Goal: Navigation & Orientation: Find specific page/section

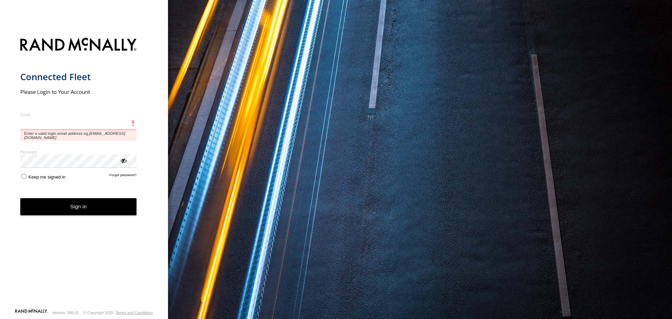
type input "**********"
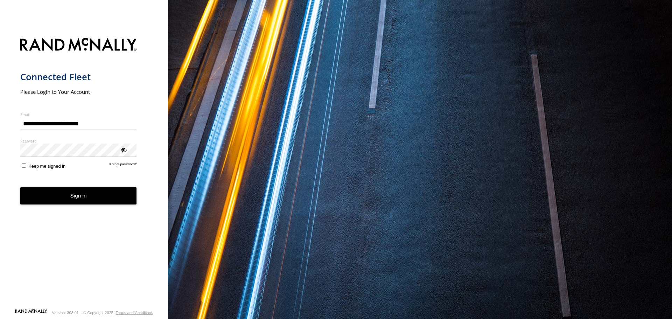
click at [55, 199] on button "Sign in" at bounding box center [78, 195] width 117 height 17
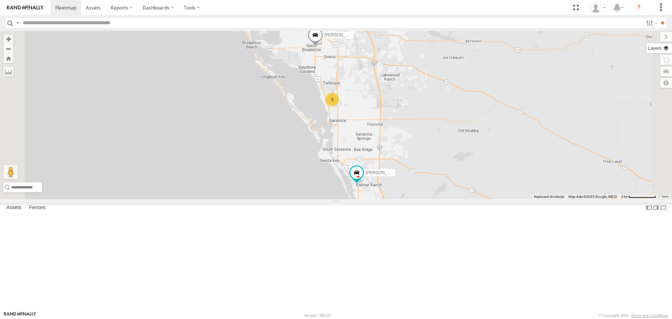
click at [667, 49] on label at bounding box center [660, 48] width 26 height 10
click at [0, 0] on span "Basemaps" at bounding box center [0, 0] width 0 height 0
click at [0, 0] on span "Roadmap" at bounding box center [0, 0] width 0 height 0
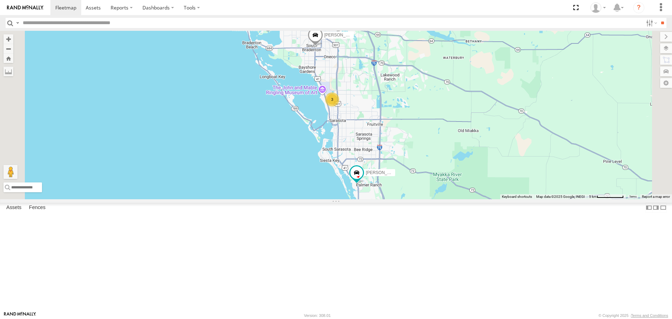
click at [0, 0] on span "Overlays" at bounding box center [0, 0] width 0 height 0
click at [0, 0] on span "Traffic" at bounding box center [0, 0] width 0 height 0
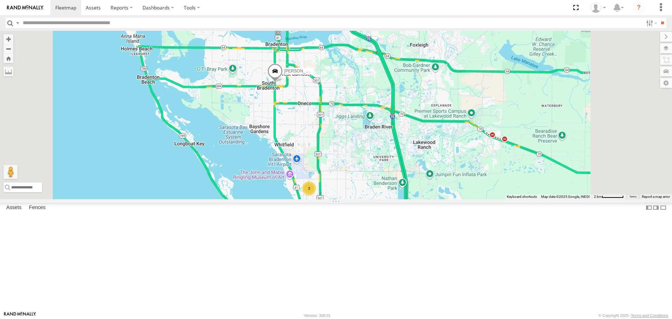
drag, startPoint x: 359, startPoint y: 81, endPoint x: 360, endPoint y: 159, distance: 78.1
click at [360, 159] on div "Tom Robert 3" at bounding box center [336, 115] width 672 height 168
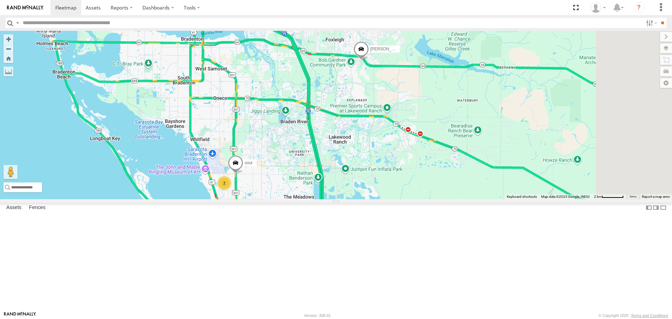
drag, startPoint x: 382, startPoint y: 218, endPoint x: 277, endPoint y: 174, distance: 113.6
click at [277, 174] on div "soul Robert 2" at bounding box center [336, 115] width 672 height 168
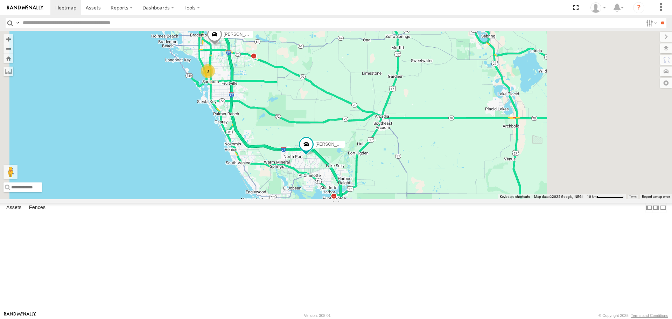
drag, startPoint x: 427, startPoint y: 206, endPoint x: 322, endPoint y: 111, distance: 142.0
click at [341, 120] on div "Robert Tom 3" at bounding box center [336, 115] width 672 height 168
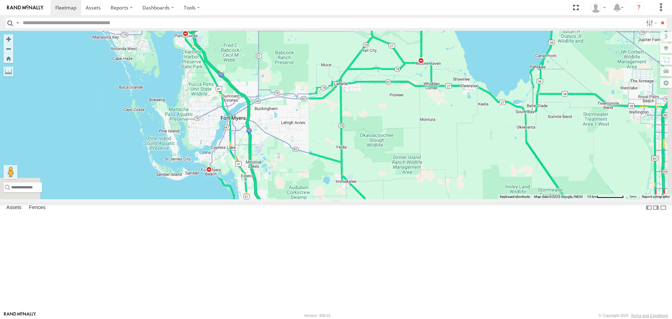
drag, startPoint x: 371, startPoint y: 202, endPoint x: 370, endPoint y: 187, distance: 14.4
click at [370, 187] on div "Robert Tom 3" at bounding box center [336, 115] width 672 height 168
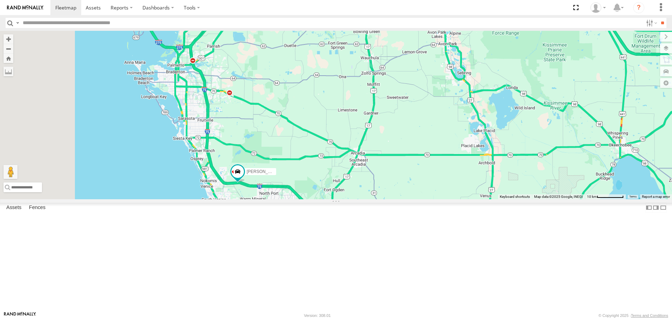
drag, startPoint x: 216, startPoint y: 85, endPoint x: 302, endPoint y: 246, distance: 182.0
click at [302, 199] on div "[PERSON_NAME]" at bounding box center [336, 115] width 672 height 168
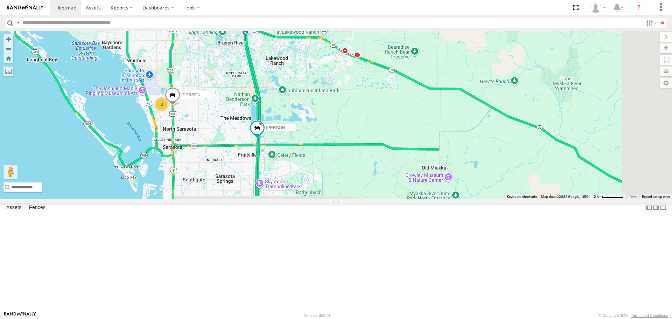
drag, startPoint x: 311, startPoint y: 226, endPoint x: 264, endPoint y: 111, distance: 123.6
click at [265, 112] on div "[PERSON_NAME] 3 [PERSON_NAME]" at bounding box center [336, 115] width 672 height 168
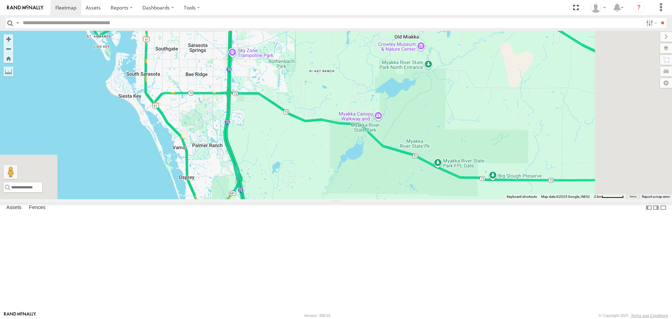
drag, startPoint x: 278, startPoint y: 169, endPoint x: 279, endPoint y: 74, distance: 95.9
click at [279, 74] on div "[PERSON_NAME] 3 [PERSON_NAME]" at bounding box center [336, 115] width 672 height 168
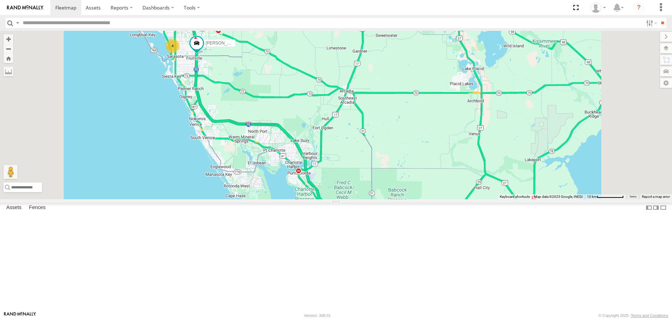
drag, startPoint x: 315, startPoint y: 195, endPoint x: 290, endPoint y: 153, distance: 49.0
click at [290, 153] on div "Tom 4" at bounding box center [336, 115] width 672 height 168
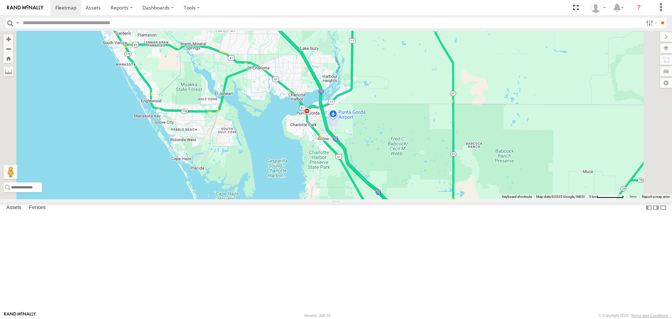
drag, startPoint x: 300, startPoint y: 169, endPoint x: 316, endPoint y: 199, distance: 34.8
click at [316, 199] on div "[PERSON_NAME]" at bounding box center [336, 115] width 672 height 168
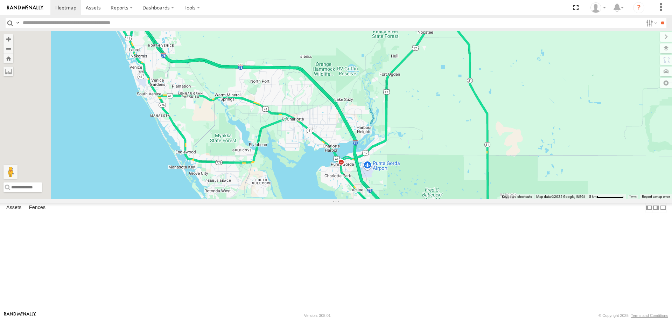
drag, startPoint x: 311, startPoint y: 188, endPoint x: 320, endPoint y: 199, distance: 14.1
click at [320, 199] on div "[PERSON_NAME]" at bounding box center [336, 115] width 672 height 168
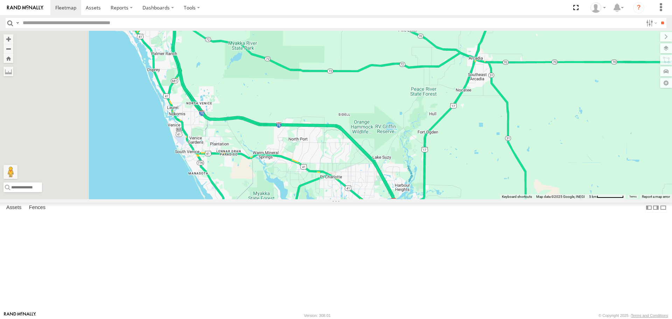
drag, startPoint x: 311, startPoint y: 177, endPoint x: 323, endPoint y: 213, distance: 37.6
click at [323, 199] on div "[PERSON_NAME]" at bounding box center [336, 115] width 672 height 168
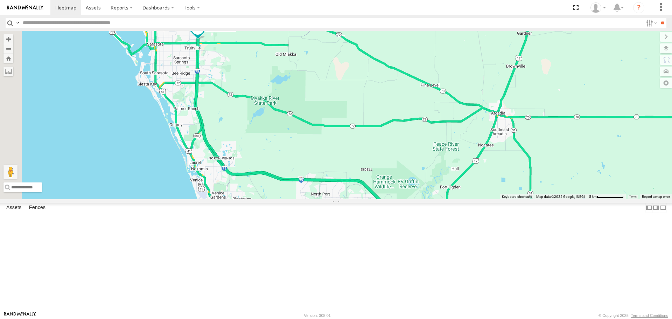
drag, startPoint x: 316, startPoint y: 175, endPoint x: 320, endPoint y: 197, distance: 21.8
click at [320, 197] on div "Tom 4" at bounding box center [336, 115] width 672 height 168
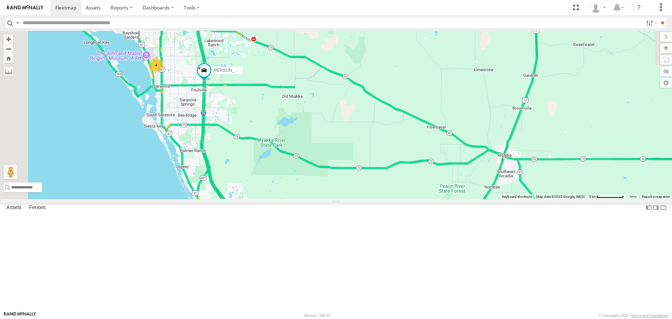
drag, startPoint x: 318, startPoint y: 174, endPoint x: 320, endPoint y: 199, distance: 24.9
click at [320, 198] on div "Tom 4" at bounding box center [336, 115] width 672 height 168
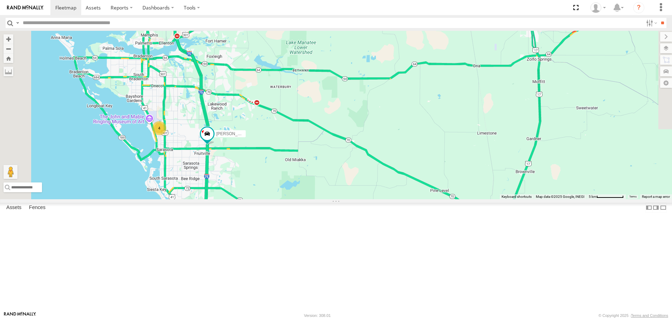
drag, startPoint x: 320, startPoint y: 199, endPoint x: 287, endPoint y: 132, distance: 74.8
click at [290, 139] on div "Tom 4" at bounding box center [336, 115] width 672 height 168
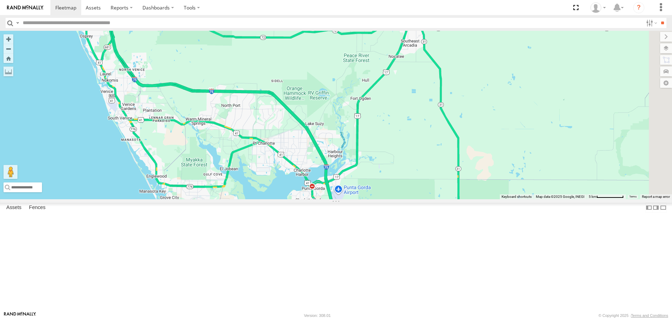
drag, startPoint x: 320, startPoint y: 193, endPoint x: 284, endPoint y: 134, distance: 69.6
click at [289, 142] on div "Tom 4" at bounding box center [336, 115] width 672 height 168
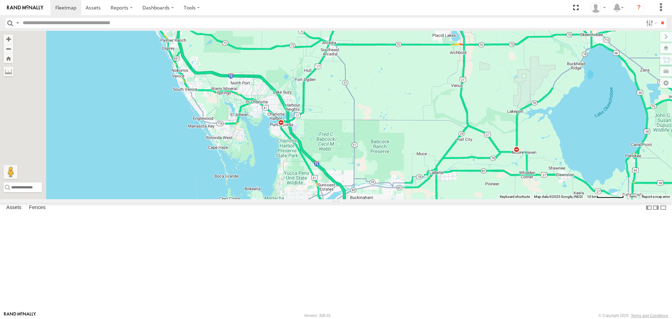
drag, startPoint x: 348, startPoint y: 163, endPoint x: 383, endPoint y: 225, distance: 71.3
click at [383, 199] on div at bounding box center [336, 115] width 672 height 168
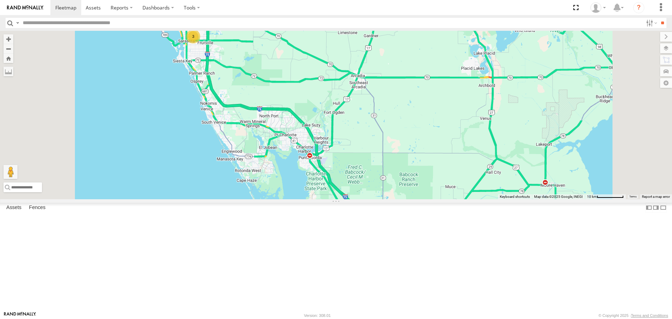
drag, startPoint x: 346, startPoint y: 131, endPoint x: 392, endPoint y: 174, distance: 63.4
click at [392, 174] on div "3 2" at bounding box center [336, 115] width 672 height 168
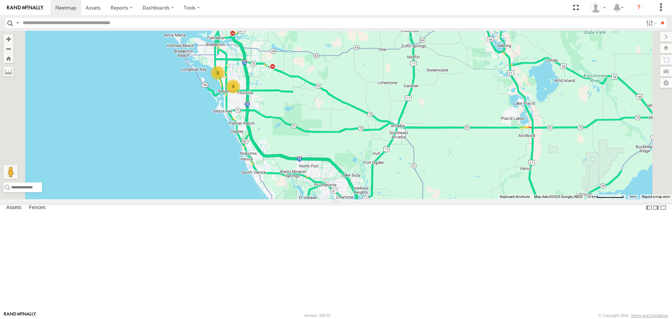
drag, startPoint x: 316, startPoint y: 139, endPoint x: 330, endPoint y: 175, distance: 38.4
click at [330, 175] on div "3 2" at bounding box center [336, 115] width 672 height 168
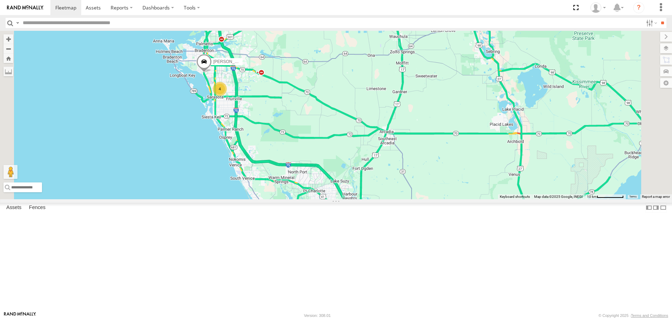
drag, startPoint x: 486, startPoint y: 226, endPoint x: 431, endPoint y: 192, distance: 64.1
click at [435, 194] on div "Robert 4" at bounding box center [336, 115] width 672 height 168
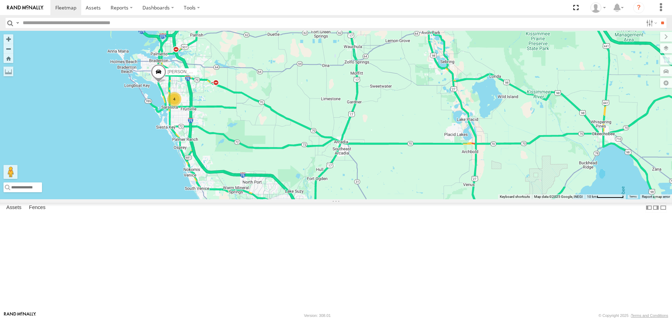
drag, startPoint x: 271, startPoint y: 142, endPoint x: 285, endPoint y: 180, distance: 41.1
click at [290, 185] on div "Robert 4" at bounding box center [336, 115] width 672 height 168
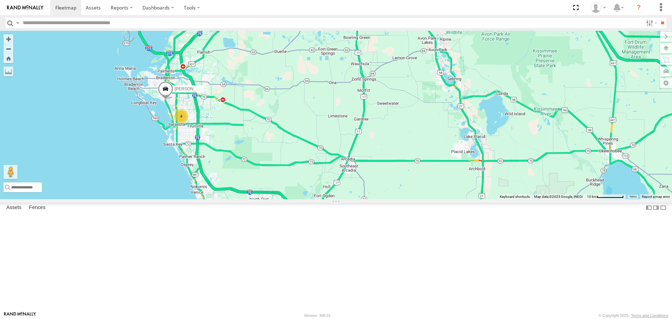
click at [188, 123] on div "4" at bounding box center [181, 116] width 14 height 14
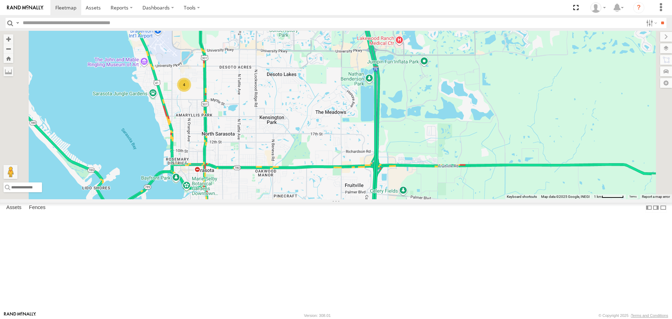
click at [202, 199] on div "4" at bounding box center [336, 115] width 672 height 168
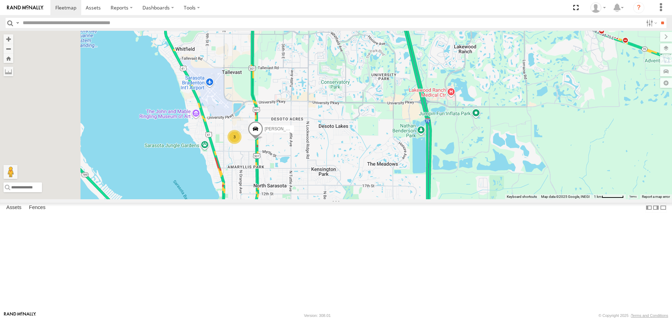
drag, startPoint x: 370, startPoint y: 169, endPoint x: 410, endPoint y: 224, distance: 68.4
click at [410, 199] on div "Tom 3" at bounding box center [336, 115] width 672 height 168
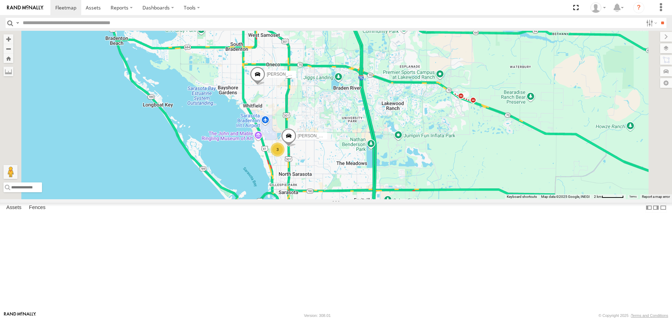
click at [0, 0] on link at bounding box center [0, 0] width 0 height 0
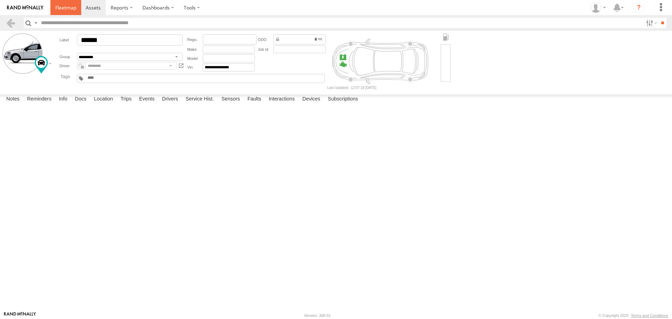
click at [62, 9] on span at bounding box center [65, 7] width 21 height 7
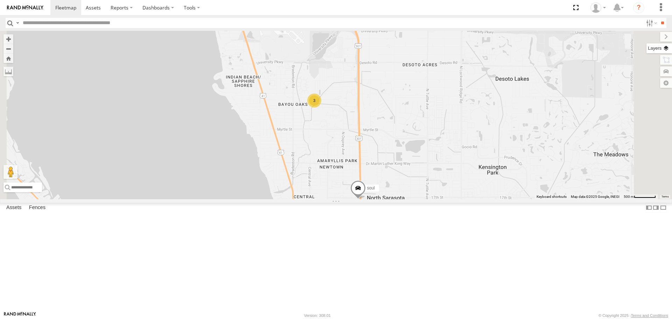
click at [664, 44] on label at bounding box center [660, 48] width 26 height 10
click at [0, 0] on span "Basemaps" at bounding box center [0, 0] width 0 height 0
click at [0, 0] on span "Roadmap" at bounding box center [0, 0] width 0 height 0
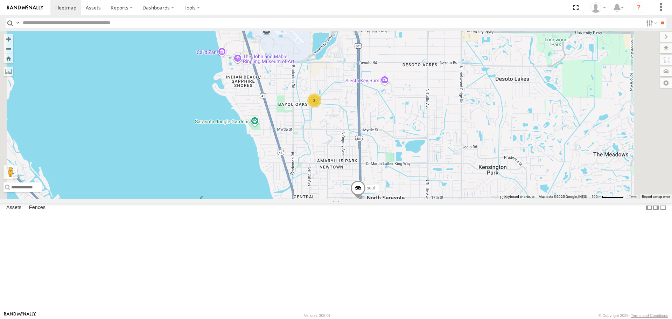
click at [0, 0] on span "Overlays" at bounding box center [0, 0] width 0 height 0
click at [0, 0] on span "Traffic" at bounding box center [0, 0] width 0 height 0
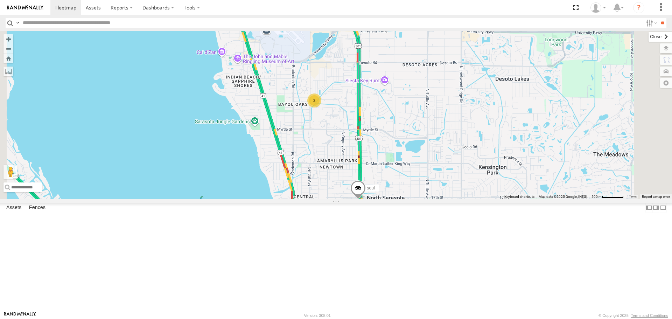
click at [649, 38] on label at bounding box center [660, 37] width 23 height 10
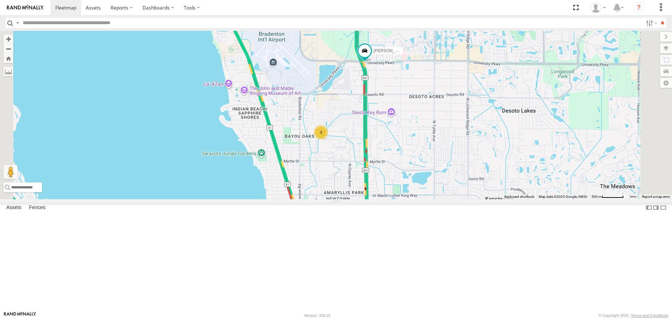
drag, startPoint x: 426, startPoint y: 179, endPoint x: 430, endPoint y: 199, distance: 20.7
click at [430, 199] on div "3 soul Robert" at bounding box center [336, 115] width 672 height 168
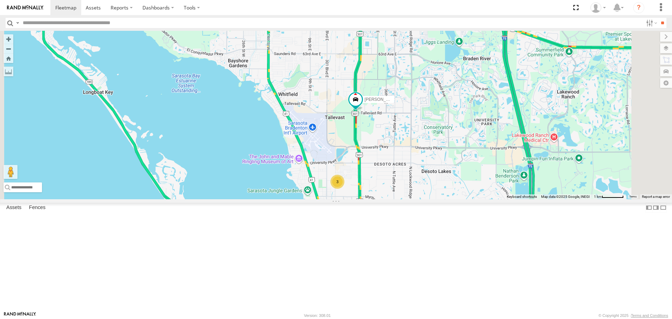
drag, startPoint x: 458, startPoint y: 125, endPoint x: 453, endPoint y: 205, distance: 80.3
click at [455, 199] on div "Tom Robert 3" at bounding box center [336, 115] width 672 height 168
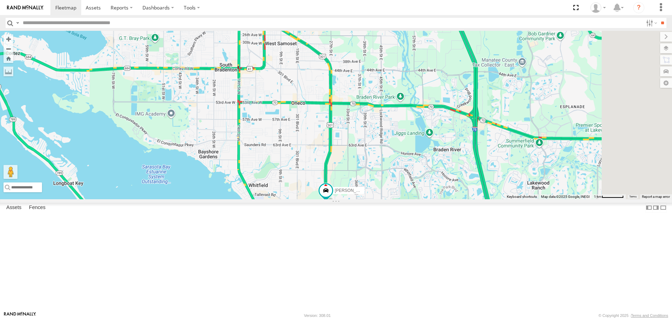
drag, startPoint x: 442, startPoint y: 155, endPoint x: 417, endPoint y: 173, distance: 31.3
click at [420, 176] on div "Tom Robert 3" at bounding box center [336, 115] width 672 height 168
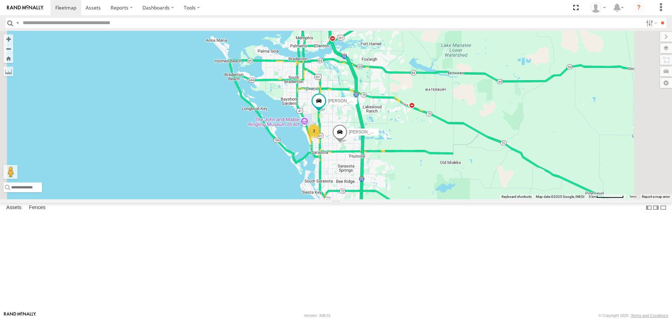
drag, startPoint x: 467, startPoint y: 209, endPoint x: 423, endPoint y: 161, distance: 65.4
click at [423, 161] on div "Tom Robert 3" at bounding box center [336, 115] width 672 height 168
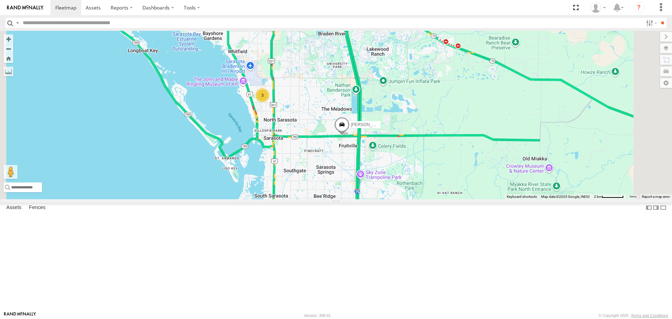
drag, startPoint x: 439, startPoint y: 190, endPoint x: 364, endPoint y: 131, distance: 95.5
click at [364, 131] on div "Tom Robert 3" at bounding box center [336, 115] width 672 height 168
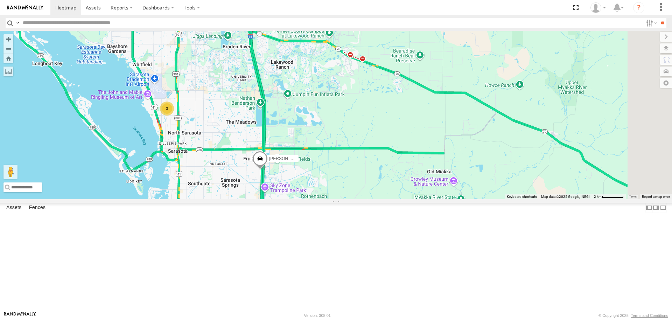
drag, startPoint x: 291, startPoint y: 164, endPoint x: 234, endPoint y: 165, distance: 57.1
click at [239, 195] on div "Tom Robert 3" at bounding box center [336, 115] width 672 height 168
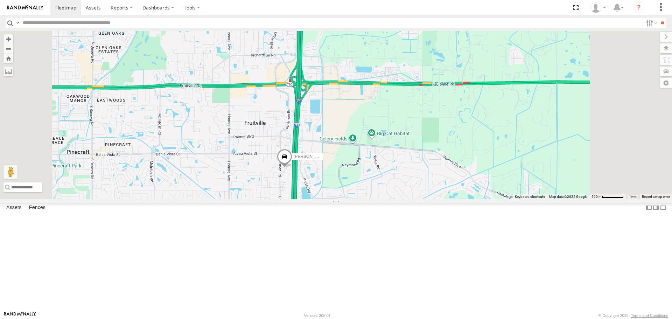
click at [0, 0] on link at bounding box center [0, 0] width 0 height 0
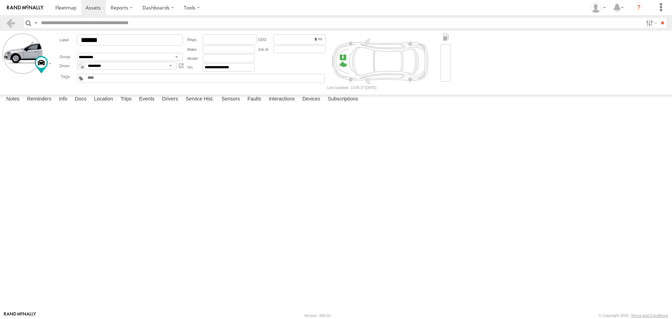
click at [0, 0] on label at bounding box center [0, 0] width 0 height 0
click at [0, 0] on button "Proceed" at bounding box center [0, 0] width 0 height 0
click at [61, 14] on link at bounding box center [65, 7] width 31 height 15
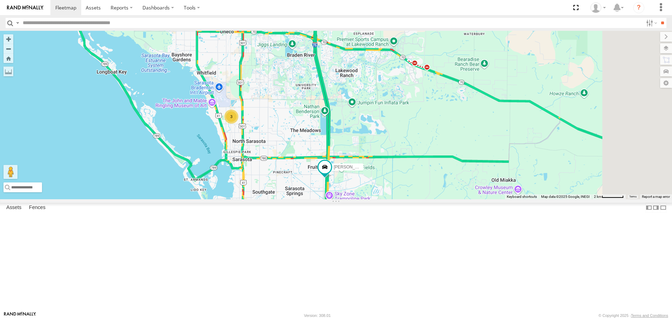
drag, startPoint x: 361, startPoint y: 155, endPoint x: 293, endPoint y: 135, distance: 70.4
click at [293, 137] on div "[PERSON_NAME] 3 [PERSON_NAME]" at bounding box center [336, 115] width 672 height 168
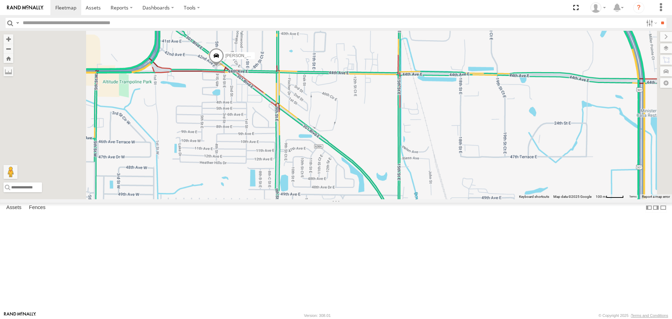
drag, startPoint x: 315, startPoint y: 55, endPoint x: 323, endPoint y: 160, distance: 105.3
click at [323, 160] on div "[PERSON_NAME] [PERSON_NAME]" at bounding box center [336, 115] width 672 height 168
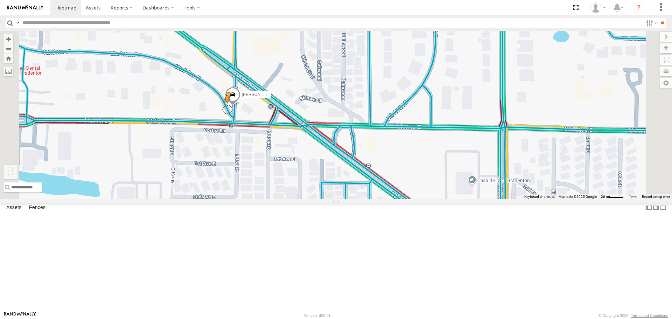
drag, startPoint x: 188, startPoint y: 287, endPoint x: 315, endPoint y: 166, distance: 175.3
click at [315, 166] on div "[PERSON_NAME] [PERSON_NAME] To activate drag with keyboard, press Alt + Enter. …" at bounding box center [336, 115] width 672 height 168
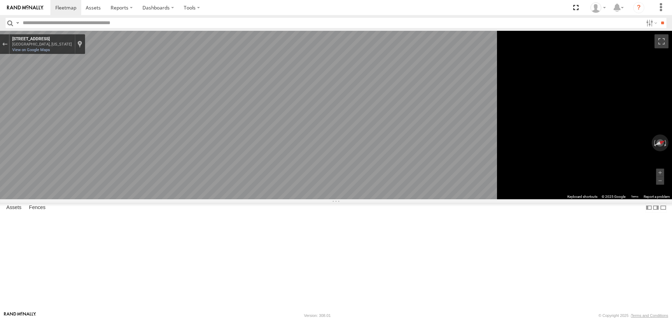
click at [174, 179] on main "← Move left → Move right ↑ Move up ↓ Move down + Zoom in - Zoom out Home Jump l…" at bounding box center [336, 171] width 672 height 280
click at [295, 249] on icon "Go Southeast, 42nd Ave E" at bounding box center [274, 249] width 42 height 16
click at [9, 44] on button "Exit the Street View" at bounding box center [4, 44] width 9 height 9
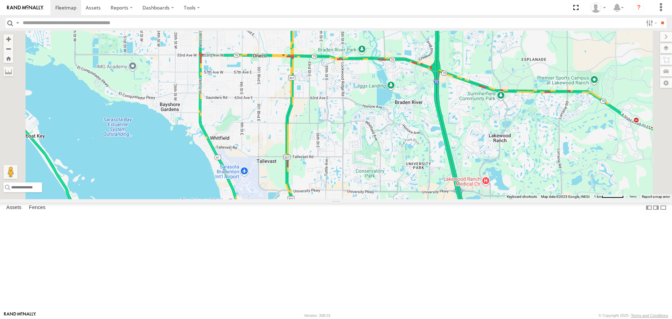
drag, startPoint x: 374, startPoint y: 259, endPoint x: 401, endPoint y: 175, distance: 87.9
click at [401, 175] on div "[PERSON_NAME] [PERSON_NAME] Loading..." at bounding box center [336, 115] width 672 height 168
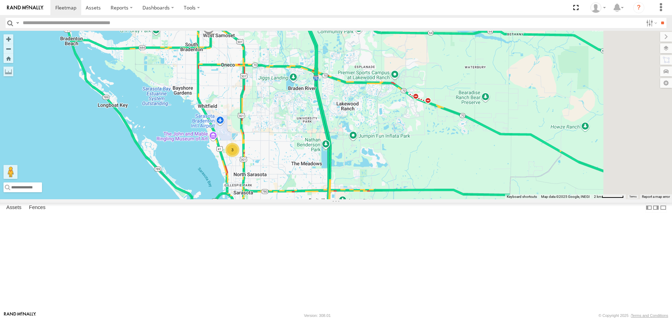
drag, startPoint x: 355, startPoint y: 185, endPoint x: 293, endPoint y: 141, distance: 75.9
click at [294, 144] on div "[PERSON_NAME] 3 Loading..." at bounding box center [336, 115] width 672 height 168
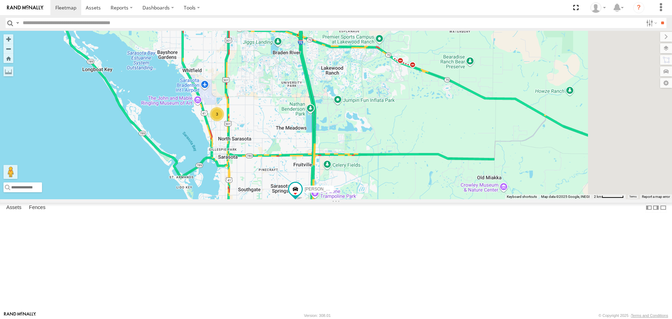
drag, startPoint x: 413, startPoint y: 219, endPoint x: 392, endPoint y: 169, distance: 54.8
click at [392, 169] on div "[PERSON_NAME] 3 [PERSON_NAME] Loading..." at bounding box center [336, 115] width 672 height 168
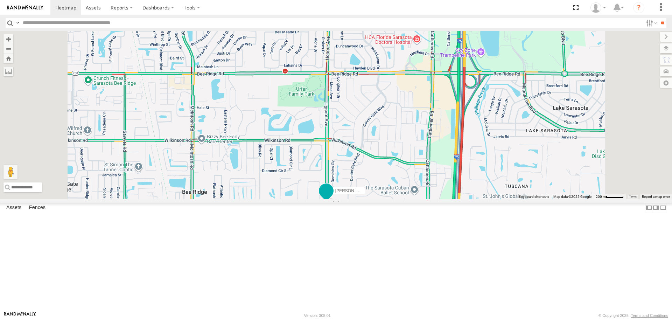
drag, startPoint x: 422, startPoint y: 284, endPoint x: 396, endPoint y: 189, distance: 98.4
click at [396, 190] on div "[PERSON_NAME] [PERSON_NAME] Loading..." at bounding box center [336, 115] width 672 height 168
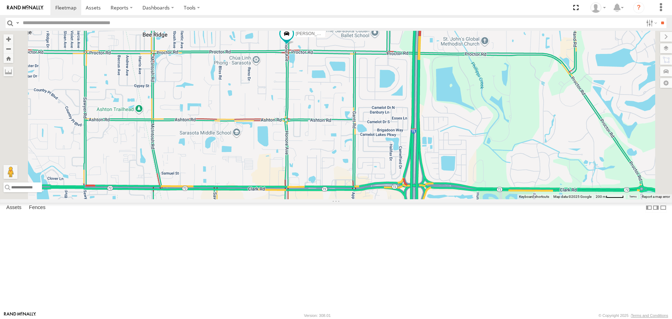
drag, startPoint x: 391, startPoint y: 255, endPoint x: 388, endPoint y: 190, distance: 64.2
click at [390, 197] on div "[PERSON_NAME] [PERSON_NAME] Loading..." at bounding box center [336, 115] width 672 height 168
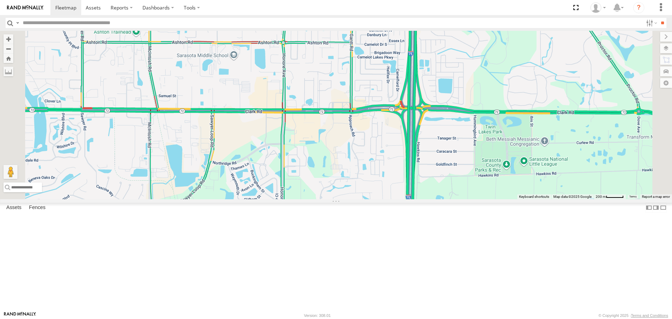
drag, startPoint x: 399, startPoint y: 259, endPoint x: 380, endPoint y: 181, distance: 80.5
click at [380, 183] on div "[PERSON_NAME] [PERSON_NAME] Loading..." at bounding box center [336, 115] width 672 height 168
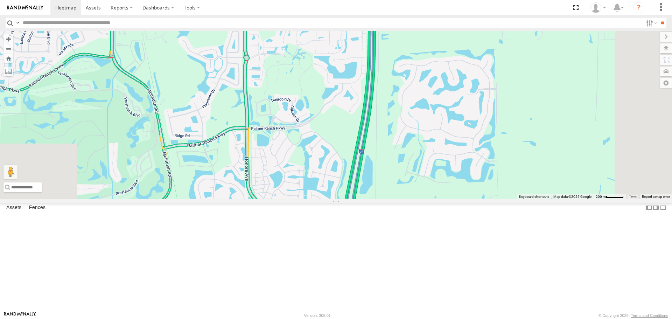
drag, startPoint x: 366, startPoint y: 257, endPoint x: 364, endPoint y: 177, distance: 80.2
click at [369, 186] on div "[PERSON_NAME] [PERSON_NAME] Loading..." at bounding box center [336, 115] width 672 height 168
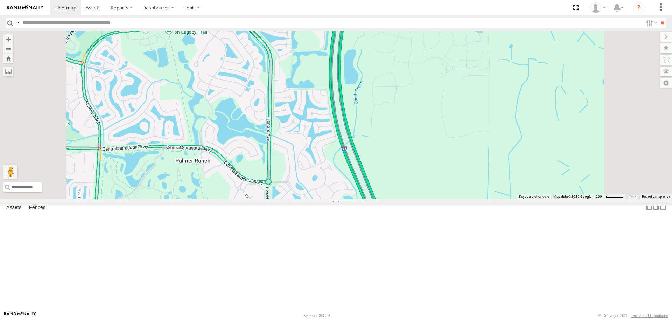
drag, startPoint x: 359, startPoint y: 262, endPoint x: 345, endPoint y: 183, distance: 80.1
click at [345, 185] on div "[PERSON_NAME] [PERSON_NAME] Loading..." at bounding box center [336, 115] width 672 height 168
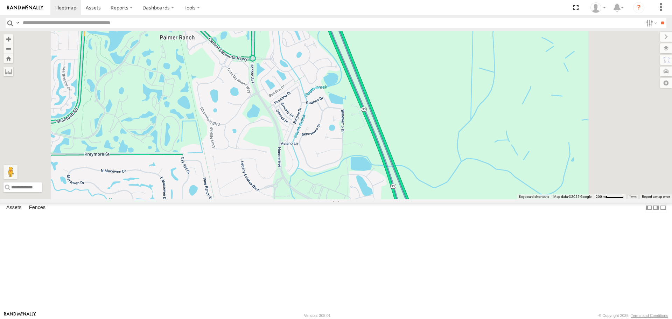
drag, startPoint x: 318, startPoint y: 224, endPoint x: 321, endPoint y: 159, distance: 65.2
click at [321, 162] on div "[PERSON_NAME] [PERSON_NAME] Loading..." at bounding box center [336, 115] width 672 height 168
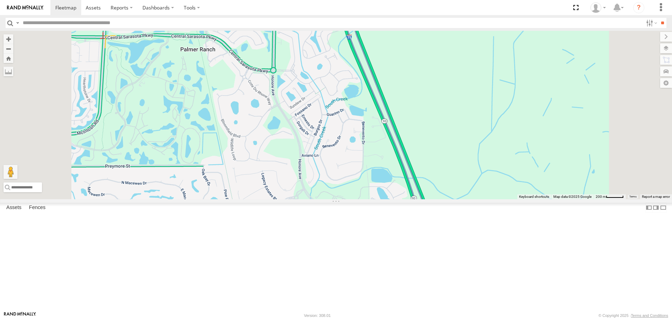
drag, startPoint x: 341, startPoint y: 250, endPoint x: 357, endPoint y: 272, distance: 27.6
click at [357, 199] on div "[PERSON_NAME] [PERSON_NAME] Loading..." at bounding box center [336, 115] width 672 height 168
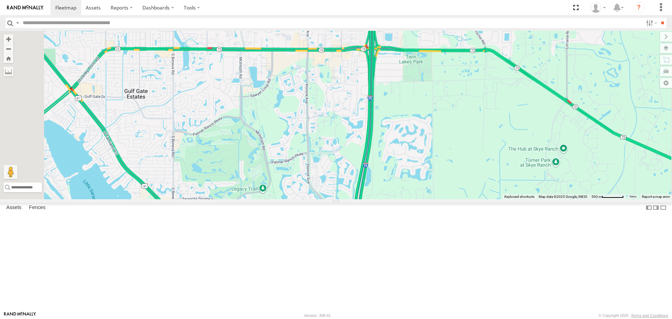
drag, startPoint x: 337, startPoint y: 207, endPoint x: 368, endPoint y: 304, distance: 102.0
click at [371, 199] on div "[PERSON_NAME] [PERSON_NAME] Loading..." at bounding box center [336, 115] width 672 height 168
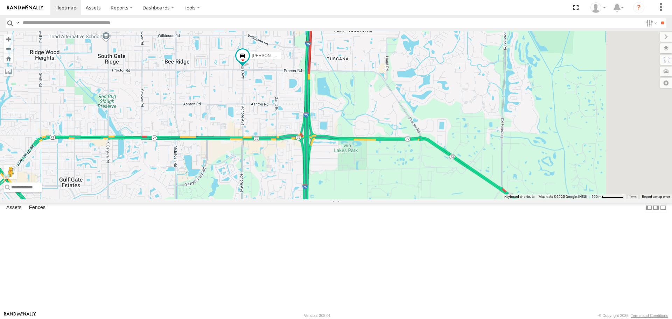
drag, startPoint x: 331, startPoint y: 187, endPoint x: 267, endPoint y: 208, distance: 66.8
click at [267, 199] on div "[PERSON_NAME] [PERSON_NAME] Loading..." at bounding box center [336, 115] width 672 height 168
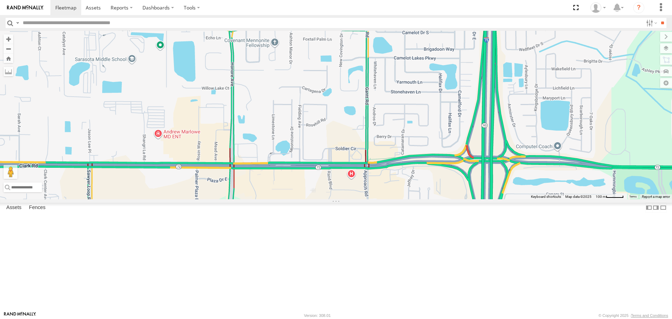
drag, startPoint x: 520, startPoint y: 204, endPoint x: 518, endPoint y: 218, distance: 13.5
click at [518, 199] on div "[PERSON_NAME] [PERSON_NAME] Loading..." at bounding box center [336, 115] width 672 height 168
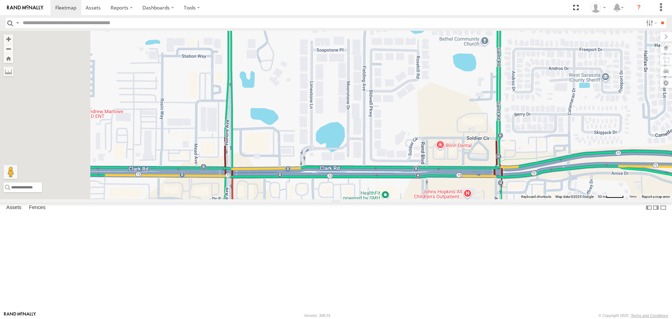
drag, startPoint x: 406, startPoint y: 214, endPoint x: 461, endPoint y: 178, distance: 65.7
click at [461, 178] on div "[PERSON_NAME] [PERSON_NAME] Loading..." at bounding box center [336, 115] width 672 height 168
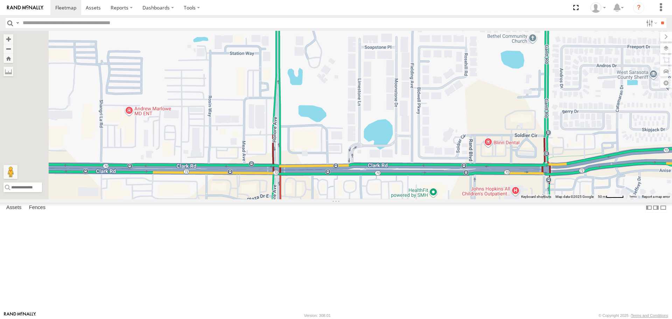
drag, startPoint x: 382, startPoint y: 185, endPoint x: 429, endPoint y: 181, distance: 46.7
click at [429, 181] on div "[PERSON_NAME] [PERSON_NAME] Loading..." at bounding box center [336, 115] width 672 height 168
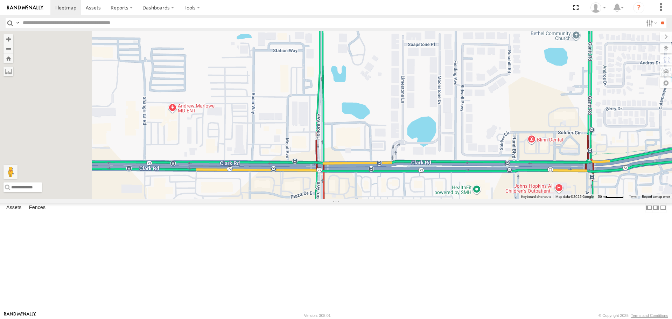
drag, startPoint x: 338, startPoint y: 175, endPoint x: 376, endPoint y: 173, distance: 38.6
click at [376, 173] on div "[PERSON_NAME] [PERSON_NAME] Loading..." at bounding box center [336, 115] width 672 height 168
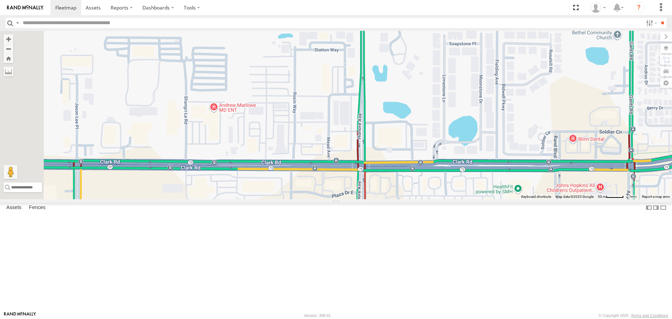
drag, startPoint x: 317, startPoint y: 179, endPoint x: 363, endPoint y: 175, distance: 46.1
click at [363, 175] on div "[PERSON_NAME] [PERSON_NAME] Loading..." at bounding box center [336, 115] width 672 height 168
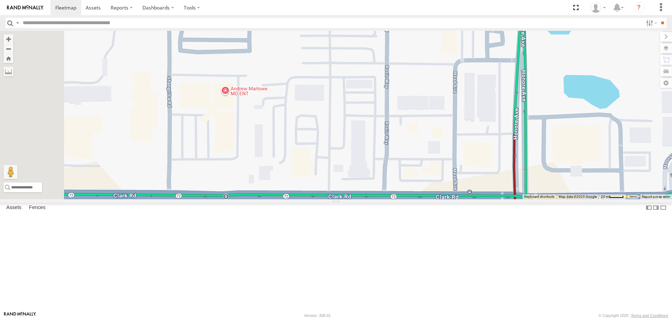
drag, startPoint x: 278, startPoint y: 200, endPoint x: 325, endPoint y: 200, distance: 47.3
click at [325, 199] on div "[PERSON_NAME] [PERSON_NAME] Loading..." at bounding box center [336, 115] width 672 height 168
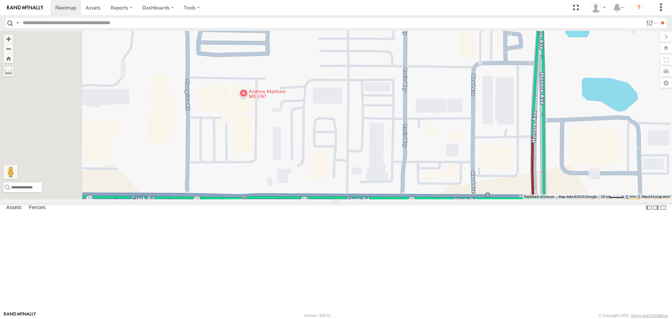
drag, startPoint x: 295, startPoint y: 201, endPoint x: 373, endPoint y: 205, distance: 78.2
click at [377, 199] on div "[PERSON_NAME] [PERSON_NAME] Loading..." at bounding box center [336, 115] width 672 height 168
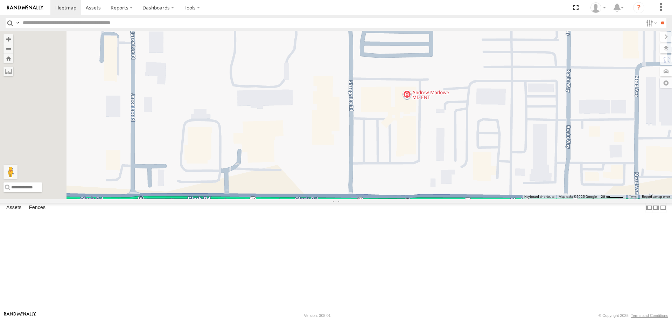
drag, startPoint x: 323, startPoint y: 201, endPoint x: 390, endPoint y: 207, distance: 67.8
click at [390, 199] on div "[PERSON_NAME] [PERSON_NAME] Loading..." at bounding box center [336, 115] width 672 height 168
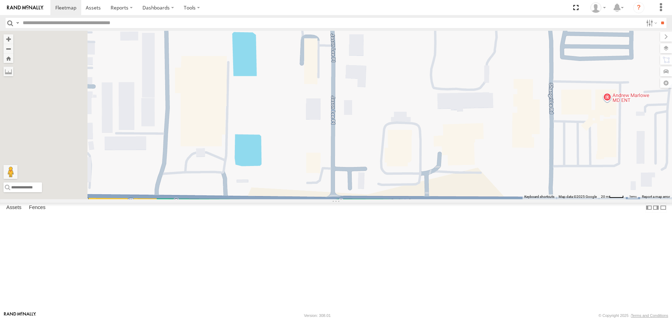
drag, startPoint x: 296, startPoint y: 207, endPoint x: 397, endPoint y: 211, distance: 100.6
click at [397, 199] on div "[PERSON_NAME] [PERSON_NAME] Loading..." at bounding box center [336, 115] width 672 height 168
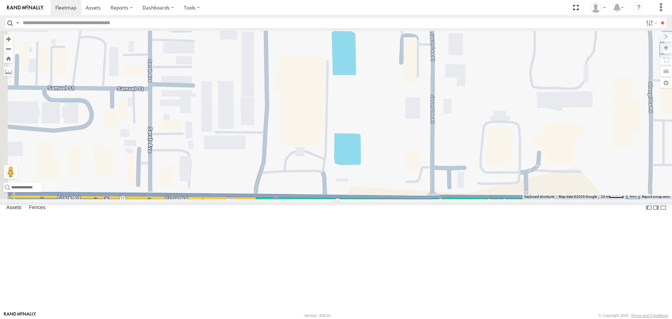
drag, startPoint x: 353, startPoint y: 211, endPoint x: 404, endPoint y: 210, distance: 51.5
click at [405, 199] on div "[PERSON_NAME] [PERSON_NAME] Loading..." at bounding box center [336, 115] width 672 height 168
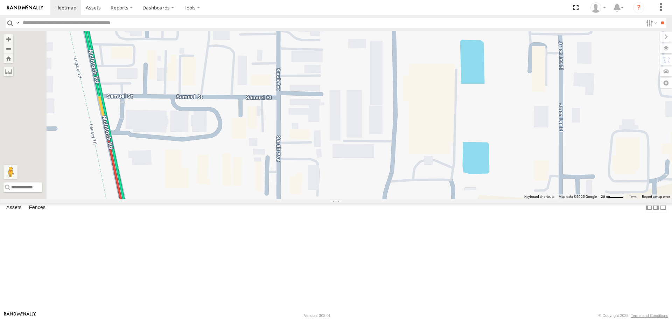
drag, startPoint x: 313, startPoint y: 210, endPoint x: 449, endPoint y: 221, distance: 136.7
click at [449, 199] on div "[PERSON_NAME] [PERSON_NAME] Loading..." at bounding box center [336, 115] width 672 height 168
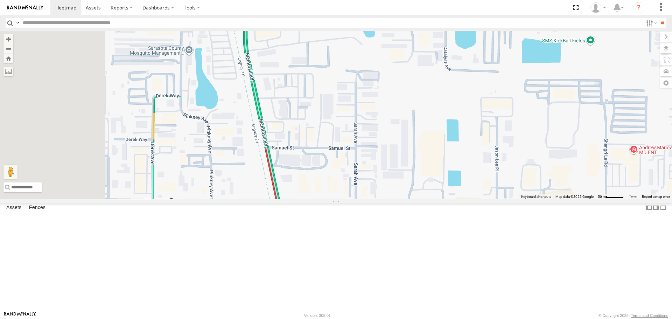
drag, startPoint x: 329, startPoint y: 168, endPoint x: 402, endPoint y: 188, distance: 76.1
click at [402, 188] on div "[PERSON_NAME] [PERSON_NAME] Loading..." at bounding box center [336, 115] width 672 height 168
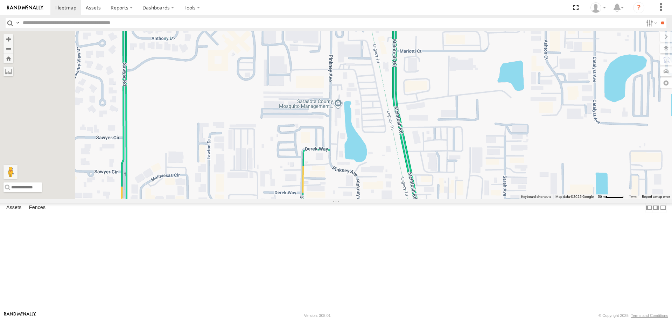
drag, startPoint x: 258, startPoint y: 163, endPoint x: 311, endPoint y: 194, distance: 62.0
click at [311, 194] on div "[PERSON_NAME] [PERSON_NAME] Loading..." at bounding box center [336, 115] width 672 height 168
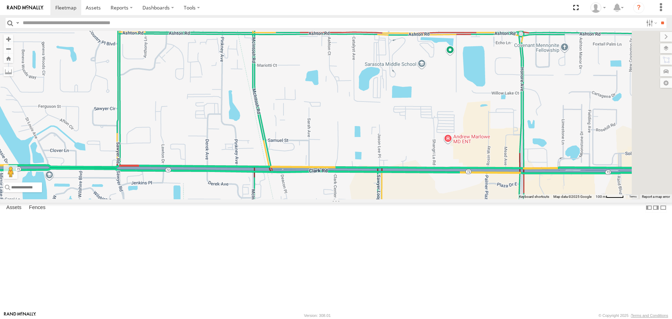
drag, startPoint x: 343, startPoint y: 216, endPoint x: 285, endPoint y: 186, distance: 65.8
click at [286, 185] on div "[PERSON_NAME] [PERSON_NAME] Loading..." at bounding box center [336, 115] width 672 height 168
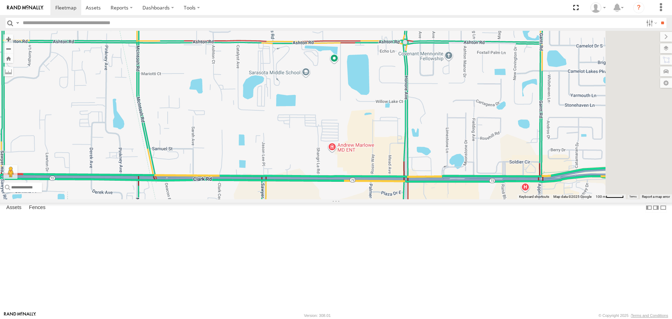
drag, startPoint x: 484, startPoint y: 165, endPoint x: 370, endPoint y: 174, distance: 113.7
click at [370, 174] on div "[PERSON_NAME] [PERSON_NAME] Loading..." at bounding box center [336, 115] width 672 height 168
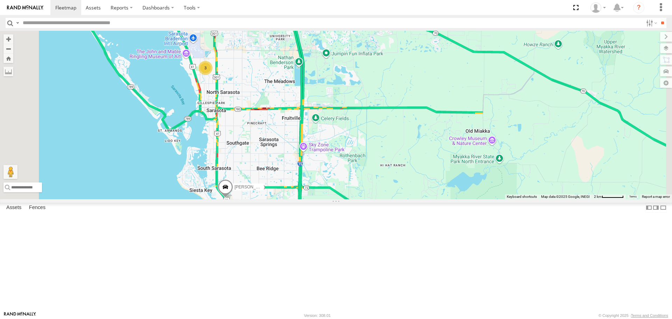
drag, startPoint x: 304, startPoint y: 151, endPoint x: 361, endPoint y: 173, distance: 61.5
click at [361, 173] on div "[PERSON_NAME] 3 Loading..." at bounding box center [336, 115] width 672 height 168
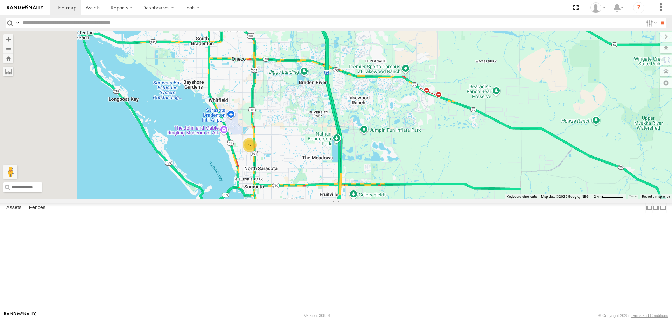
drag, startPoint x: 342, startPoint y: 200, endPoint x: 345, endPoint y: 207, distance: 7.4
click at [345, 199] on div "5 Loading..." at bounding box center [336, 115] width 672 height 168
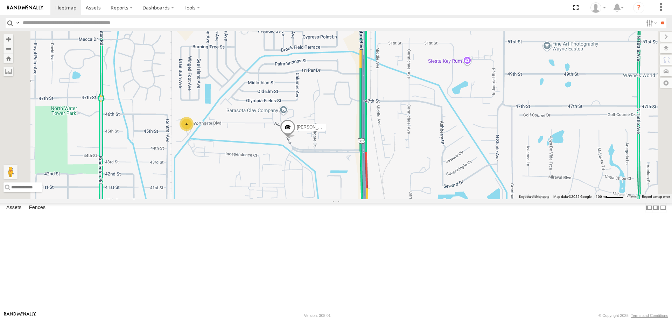
click at [194, 131] on div "4" at bounding box center [187, 124] width 14 height 14
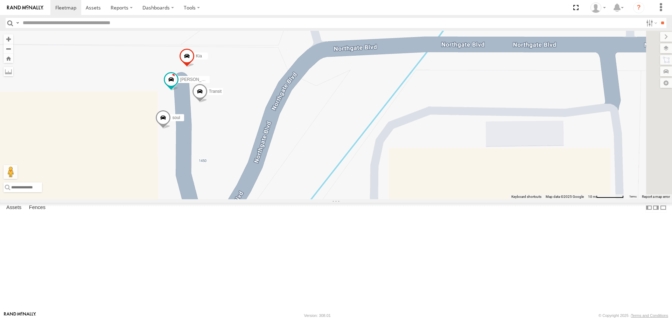
drag, startPoint x: 564, startPoint y: 71, endPoint x: 432, endPoint y: 43, distance: 135.3
click at [432, 43] on div "[PERSON_NAME] soul [PERSON_NAME] Transit Loading..." at bounding box center [336, 115] width 672 height 168
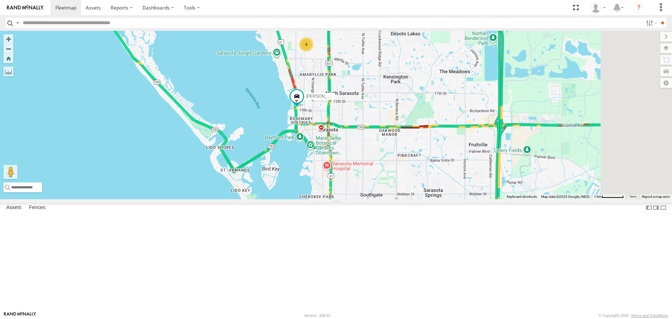
drag, startPoint x: 427, startPoint y: 235, endPoint x: 369, endPoint y: 197, distance: 69.4
click at [370, 198] on div "[PERSON_NAME] 4 Loading..." at bounding box center [336, 115] width 672 height 168
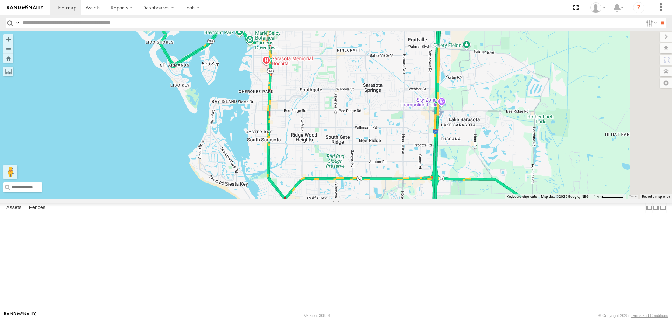
drag, startPoint x: 375, startPoint y: 234, endPoint x: 329, endPoint y: 149, distance: 97.0
click at [329, 149] on div "[PERSON_NAME] 4 Loading..." at bounding box center [336, 115] width 672 height 168
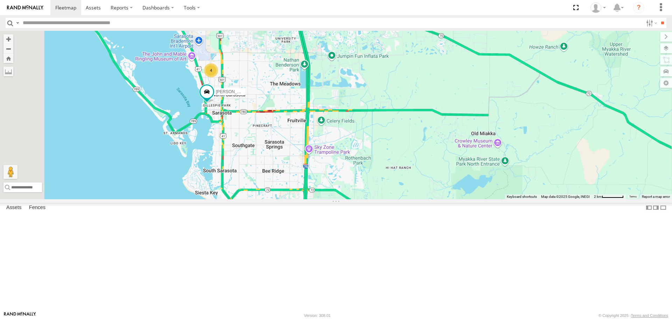
drag, startPoint x: 343, startPoint y: 192, endPoint x: 369, endPoint y: 246, distance: 59.7
click at [369, 199] on div "[PERSON_NAME] 4 Loading..." at bounding box center [336, 115] width 672 height 168
